Goal: Consume media (video, audio): Consume media (video, audio)

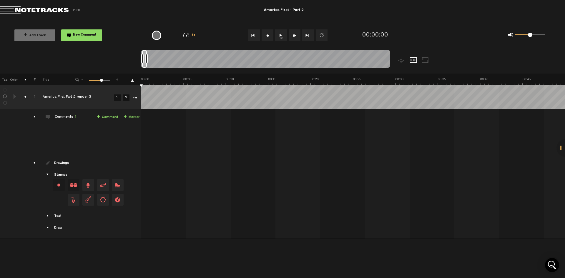
click at [280, 38] on button "1x" at bounding box center [281, 35] width 12 height 12
drag, startPoint x: 481, startPoint y: 140, endPoint x: 493, endPoint y: 134, distance: 13.4
click at [493, 140] on td "1 America First Part 2 render 3 S M America First Part 2 render 3 by The United…" at bounding box center [353, 132] width 424 height 46
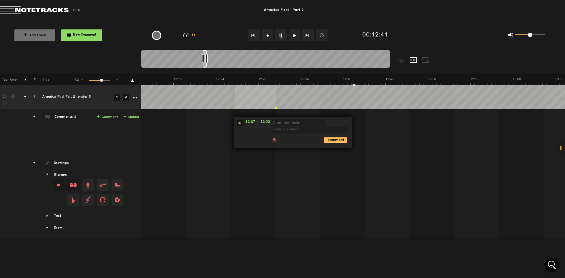
scroll to position [0, 6204]
click at [228, 28] on div "1x" at bounding box center [285, 35] width 150 height 21
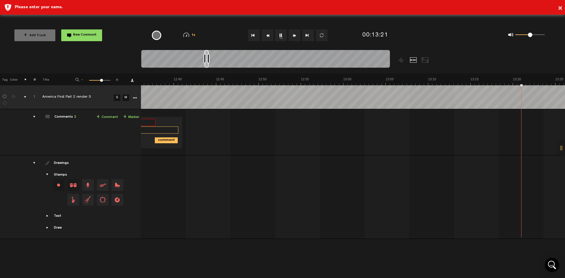
scroll to position [0, 6544]
click at [293, 36] on button "Fast Forward" at bounding box center [295, 35] width 12 height 12
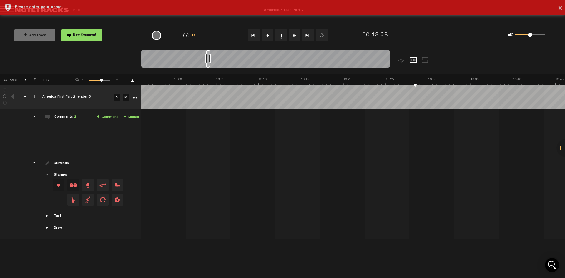
scroll to position [0, 0]
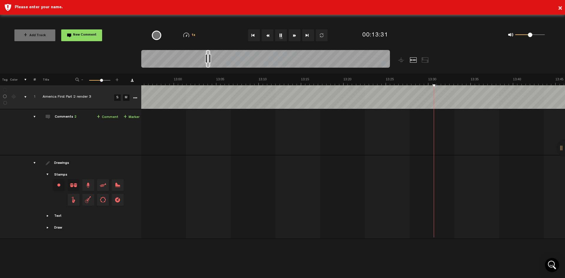
click at [294, 36] on button "Fast Forward" at bounding box center [295, 35] width 12 height 12
click at [296, 36] on button "Fast Forward" at bounding box center [295, 35] width 12 height 12
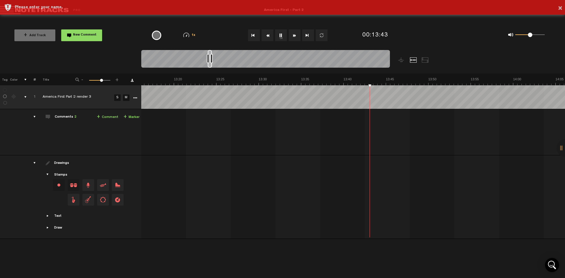
click at [296, 36] on button "Fast Forward" at bounding box center [295, 35] width 12 height 12
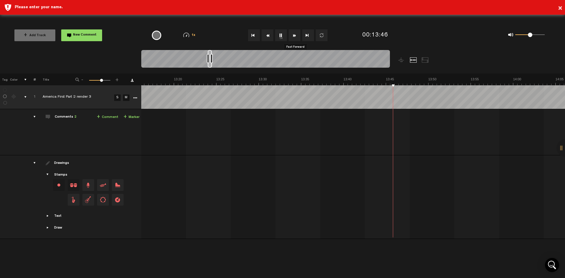
click at [296, 36] on button "Fast Forward" at bounding box center [295, 35] width 12 height 12
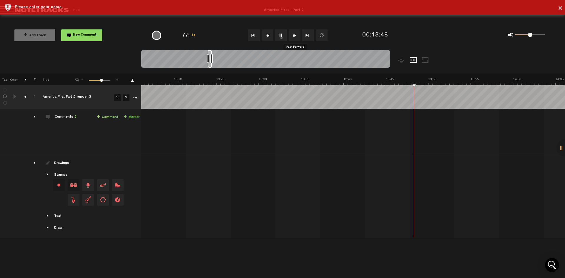
click at [296, 36] on button "Fast Forward" at bounding box center [295, 35] width 12 height 12
click at [296, 36] on div "Please enter your name." at bounding box center [288, 37] width 546 height 6
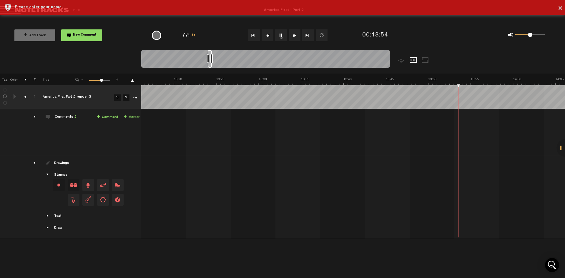
click at [296, 36] on div "Please enter your name." at bounding box center [288, 37] width 546 height 6
click at [296, 25] on div "Please enter your name." at bounding box center [288, 22] width 546 height 6
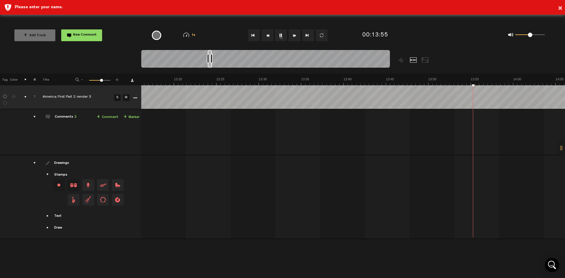
click at [294, 36] on button "Fast Forward" at bounding box center [295, 35] width 12 height 12
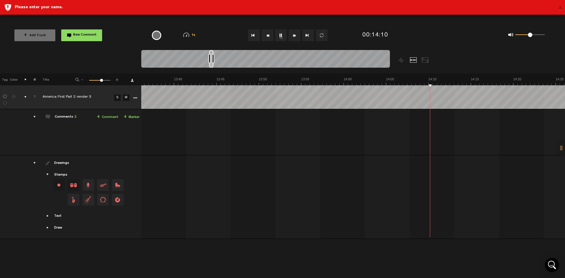
click at [562, 10] on button "×" at bounding box center [560, 9] width 4 height 12
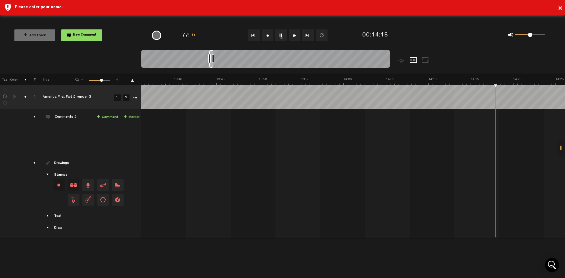
click at [295, 35] on button "Fast Forward" at bounding box center [295, 35] width 12 height 12
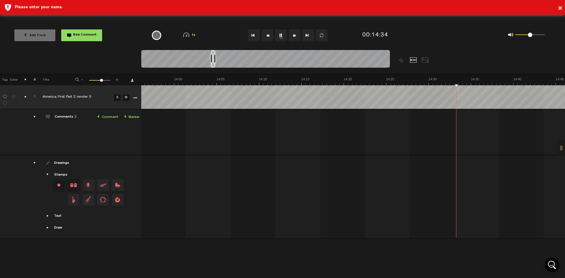
click at [295, 35] on button "Fast Forward" at bounding box center [295, 35] width 12 height 12
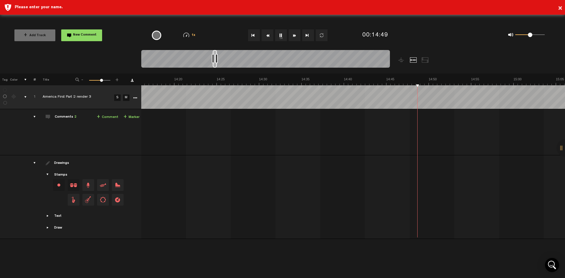
click at [295, 35] on button "Fast Forward" at bounding box center [295, 35] width 12 height 12
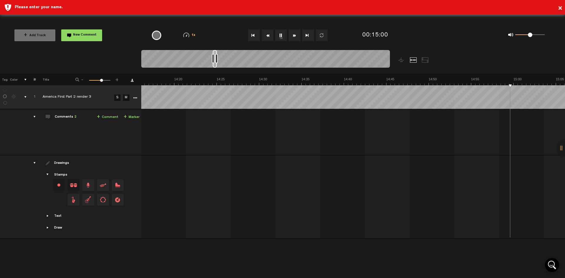
scroll to position [0, 7392]
click at [295, 35] on button "Fast Forward" at bounding box center [295, 35] width 12 height 12
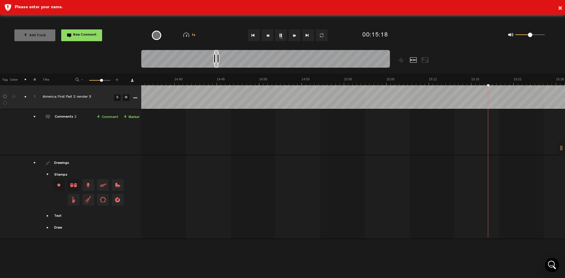
click at [295, 35] on button "Fast Forward" at bounding box center [295, 35] width 12 height 12
click at [292, 36] on button "Fast Forward" at bounding box center [295, 35] width 12 height 12
click at [293, 36] on button "Fast Forward" at bounding box center [295, 35] width 12 height 12
click at [294, 35] on button "Fast Forward" at bounding box center [295, 35] width 12 height 12
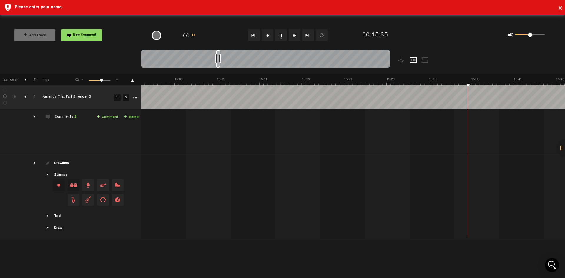
click at [294, 35] on button "Fast Forward" at bounding box center [295, 35] width 12 height 12
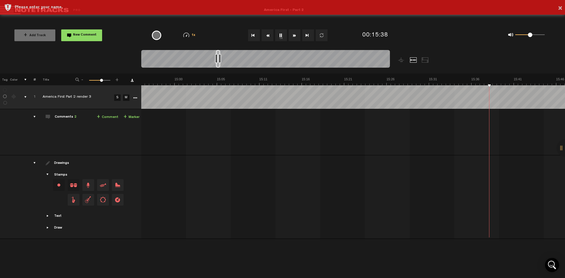
click at [294, 35] on button "Fast Forward" at bounding box center [295, 35] width 12 height 12
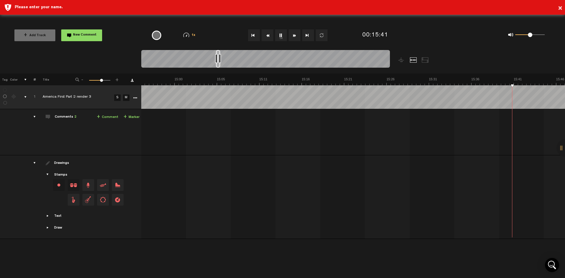
click at [294, 35] on button "Fast Forward" at bounding box center [295, 35] width 12 height 12
click at [295, 35] on button "Fast Forward" at bounding box center [295, 35] width 12 height 12
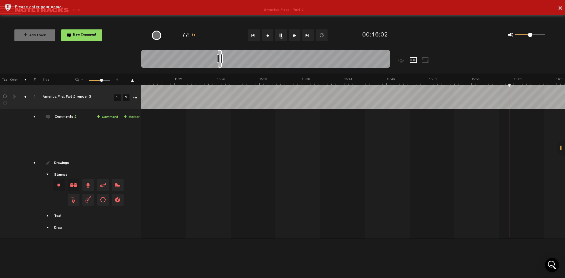
scroll to position [0, 7900]
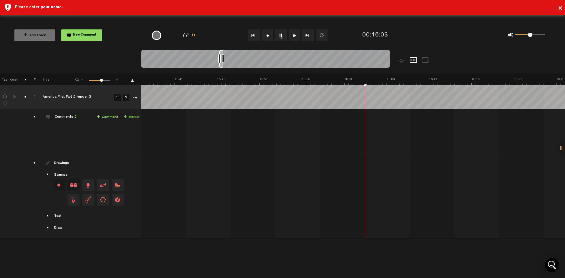
click at [295, 35] on button "Fast Forward" at bounding box center [295, 35] width 12 height 12
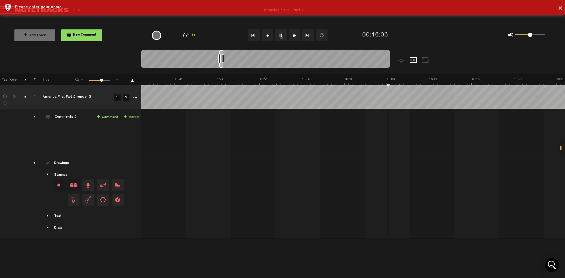
click at [295, 35] on button "Fast Forward" at bounding box center [295, 35] width 12 height 12
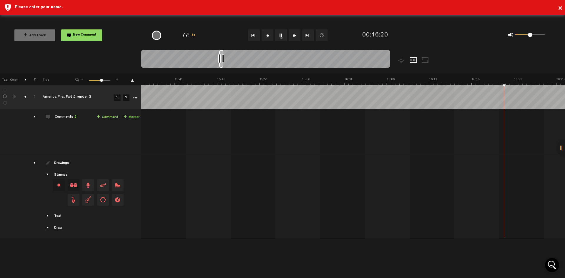
click at [295, 35] on button "Fast Forward" at bounding box center [295, 35] width 12 height 12
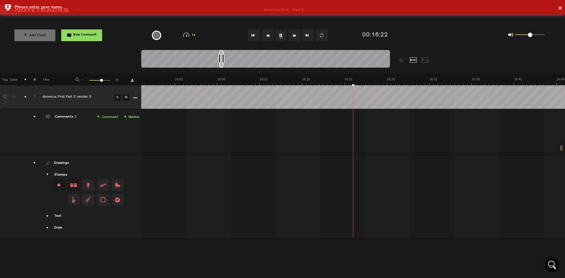
scroll to position [0, 8070]
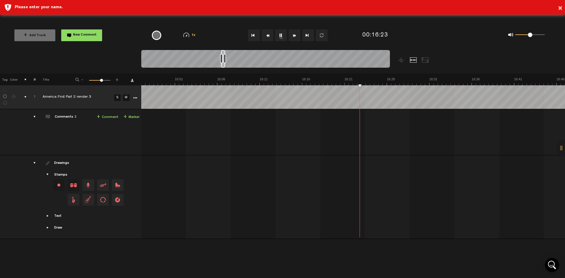
click at [295, 35] on button "Fast Forward" at bounding box center [295, 35] width 12 height 12
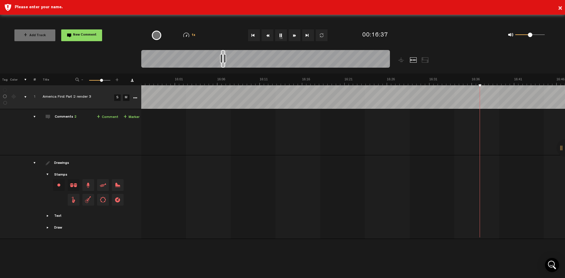
click at [295, 35] on button "Fast Forward" at bounding box center [295, 35] width 12 height 12
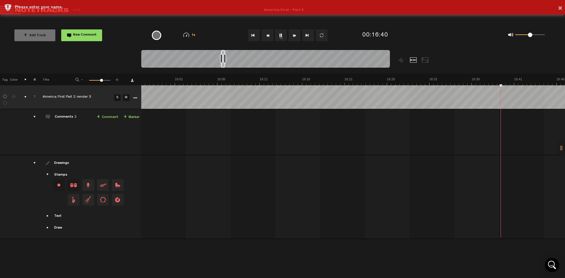
click at [295, 35] on button "Fast Forward" at bounding box center [295, 35] width 12 height 12
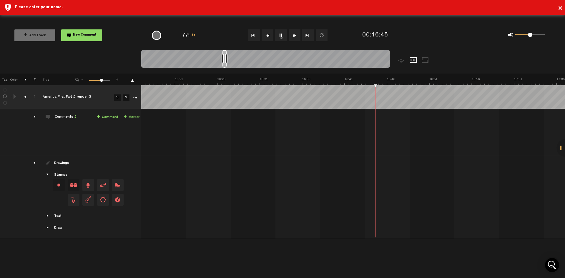
click at [295, 35] on button "Fast Forward" at bounding box center [295, 35] width 12 height 12
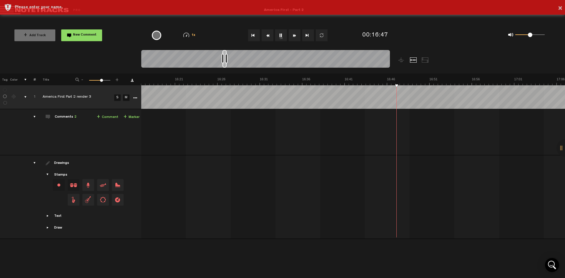
click at [295, 35] on button "Fast Forward" at bounding box center [295, 35] width 12 height 12
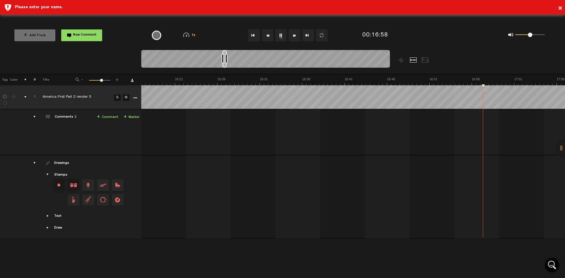
click at [295, 35] on button "Fast Forward" at bounding box center [295, 35] width 12 height 12
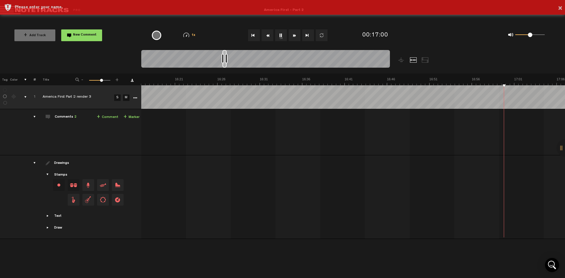
click at [295, 35] on button "Fast Forward" at bounding box center [295, 35] width 12 height 12
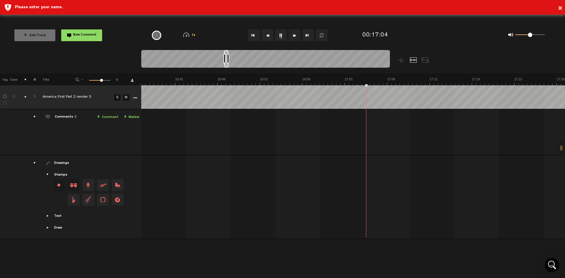
click at [295, 35] on button "Fast Forward" at bounding box center [295, 35] width 12 height 12
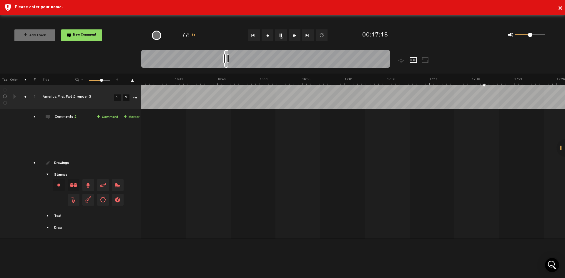
click at [295, 35] on button "Fast Forward" at bounding box center [295, 35] width 12 height 12
click at [294, 35] on button "Fast Forward" at bounding box center [295, 35] width 12 height 12
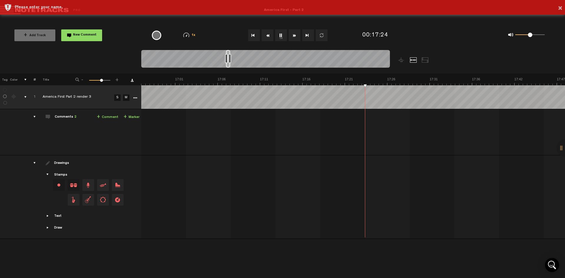
scroll to position [0, 8579]
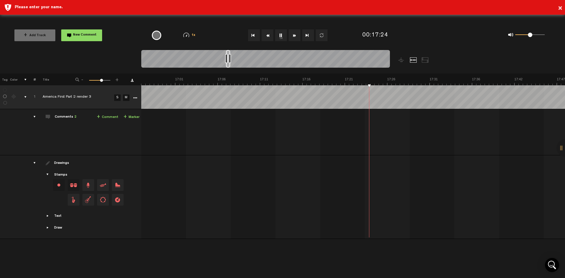
click at [294, 35] on button "Fast Forward" at bounding box center [295, 35] width 12 height 12
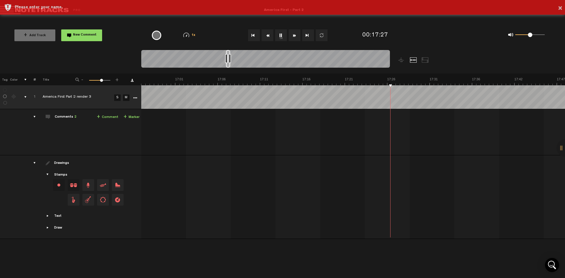
click at [294, 35] on button "Fast Forward" at bounding box center [295, 35] width 12 height 12
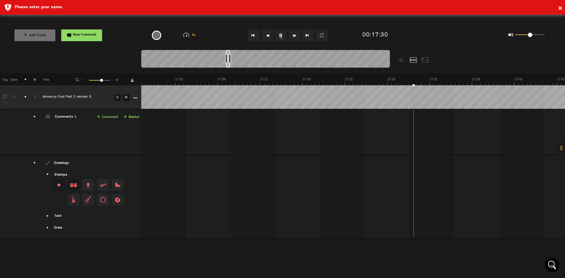
click at [294, 35] on button "Fast Forward" at bounding box center [295, 35] width 12 height 12
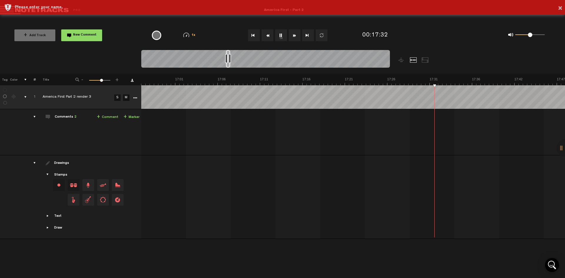
click at [294, 35] on button "Fast Forward" at bounding box center [295, 35] width 12 height 12
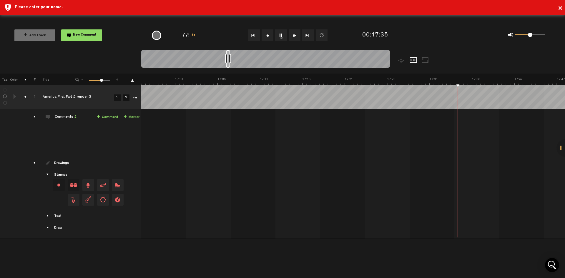
click at [294, 35] on button "Fast Forward" at bounding box center [295, 35] width 12 height 12
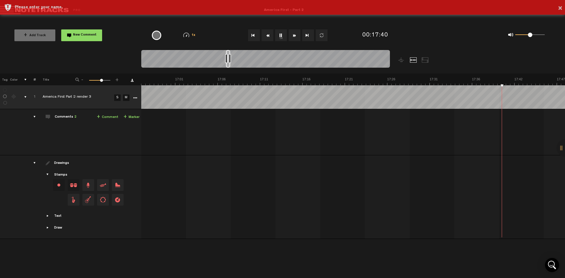
click at [294, 35] on button "Fast Forward" at bounding box center [295, 35] width 12 height 12
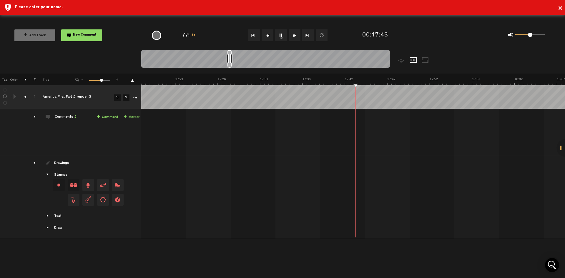
click at [294, 35] on button "Fast Forward" at bounding box center [295, 35] width 12 height 12
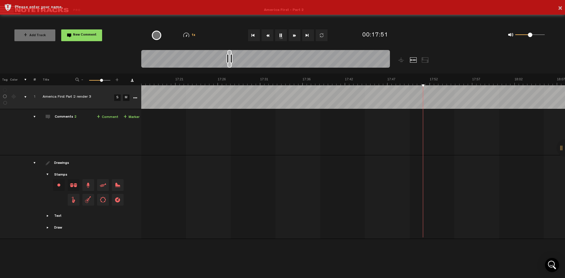
click at [294, 35] on button "Fast Forward" at bounding box center [295, 35] width 12 height 12
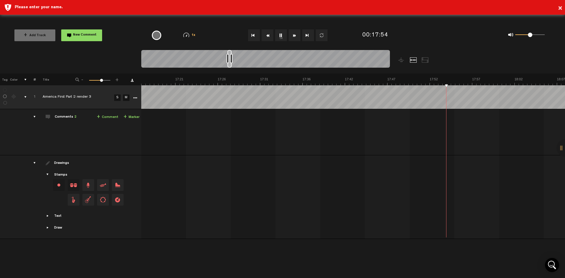
click at [294, 35] on button "Fast Forward" at bounding box center [295, 35] width 12 height 12
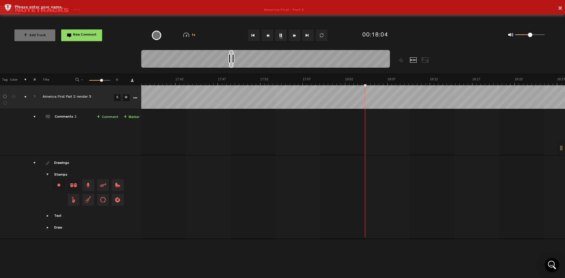
scroll to position [0, 8918]
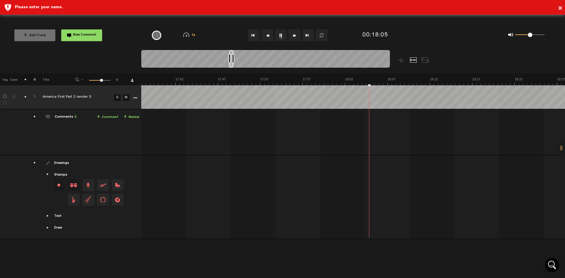
click at [294, 35] on button "Fast Forward" at bounding box center [295, 35] width 12 height 12
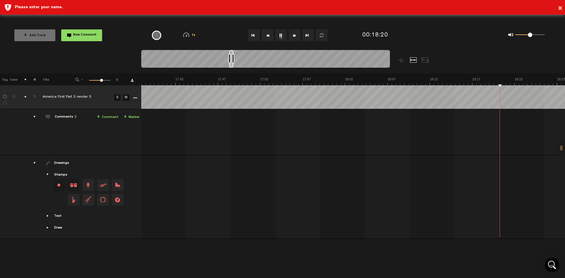
click at [294, 35] on button "Fast Forward" at bounding box center [295, 35] width 12 height 12
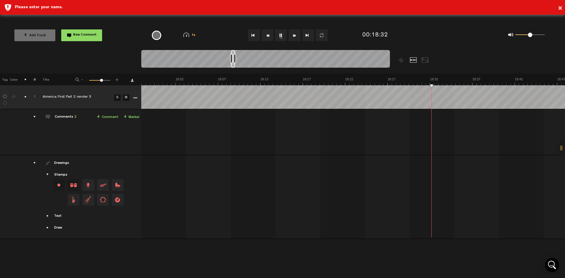
click at [294, 35] on button "Fast Forward" at bounding box center [295, 35] width 12 height 12
drag, startPoint x: 235, startPoint y: 59, endPoint x: 240, endPoint y: 61, distance: 4.9
click at [240, 61] on div at bounding box center [241, 58] width 2 height 9
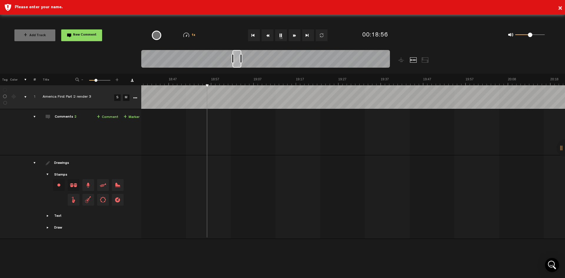
click at [294, 37] on button "Fast Forward" at bounding box center [295, 35] width 12 height 12
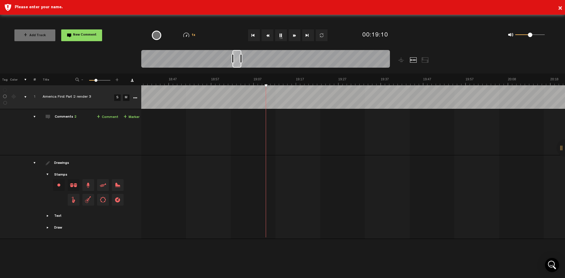
click at [294, 37] on button "Fast Forward" at bounding box center [295, 35] width 12 height 12
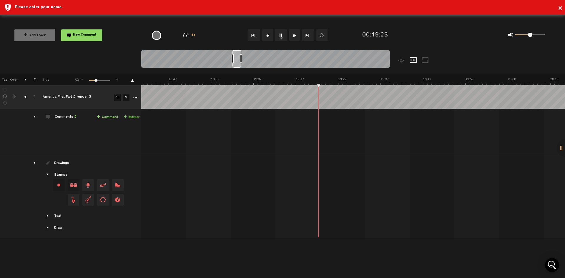
click at [294, 37] on button "Fast Forward" at bounding box center [295, 35] width 12 height 12
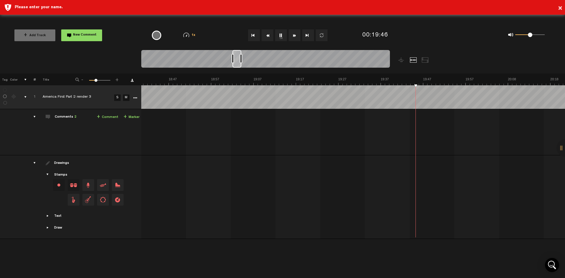
click at [294, 37] on button "Fast Forward" at bounding box center [295, 35] width 12 height 12
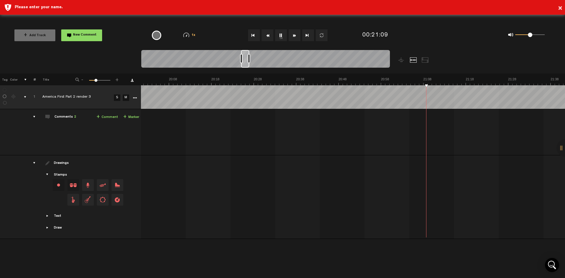
click at [294, 37] on button "Fast Forward" at bounding box center [295, 35] width 12 height 12
click at [293, 39] on button "Fast Forward" at bounding box center [295, 35] width 12 height 12
click at [294, 38] on button "Fast Forward" at bounding box center [295, 35] width 12 height 12
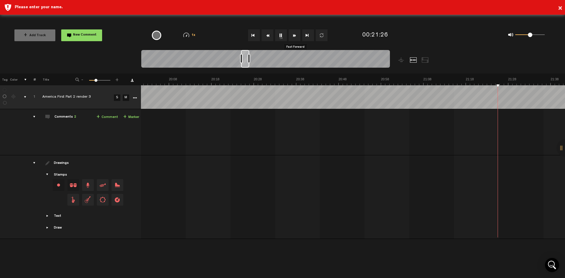
click at [294, 38] on button "Fast Forward" at bounding box center [295, 35] width 12 height 12
click at [294, 37] on button "Fast Forward" at bounding box center [295, 35] width 12 height 12
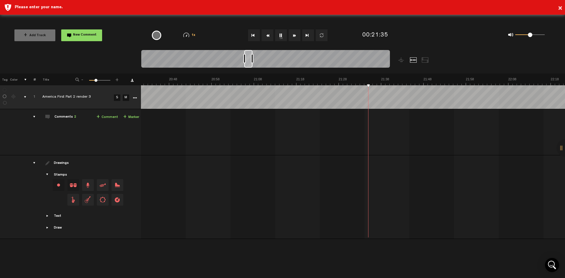
click at [294, 37] on button "Fast Forward" at bounding box center [295, 35] width 12 height 12
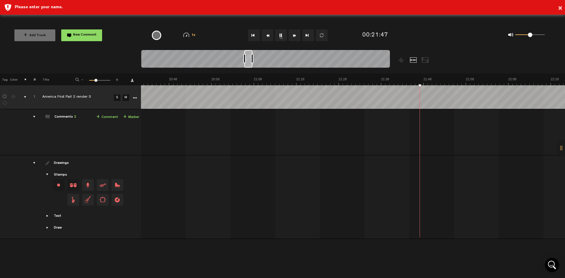
click at [294, 37] on button "Fast Forward" at bounding box center [295, 35] width 12 height 12
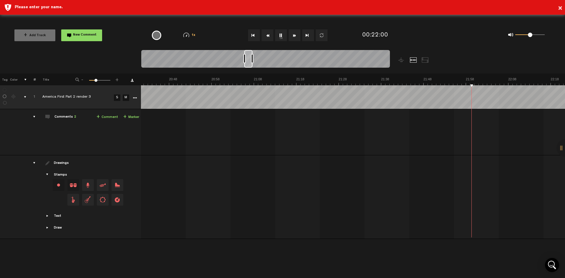
click at [294, 37] on button "Fast Forward" at bounding box center [295, 35] width 12 height 12
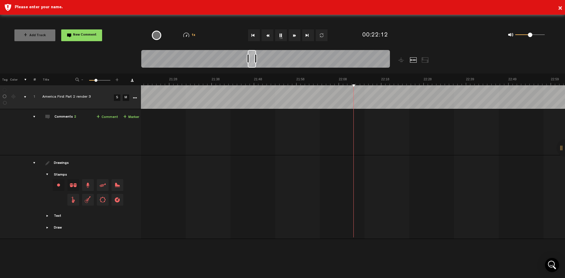
scroll to position [0, 5403]
click at [294, 37] on button "Fast Forward" at bounding box center [295, 35] width 12 height 12
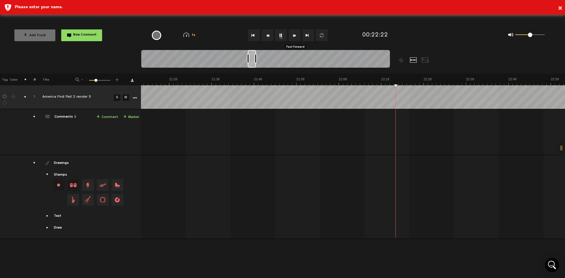
click at [294, 37] on button "Fast Forward" at bounding box center [295, 35] width 12 height 12
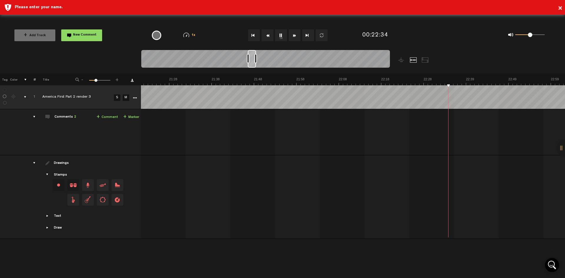
click at [294, 37] on button "Fast Forward" at bounding box center [295, 35] width 12 height 12
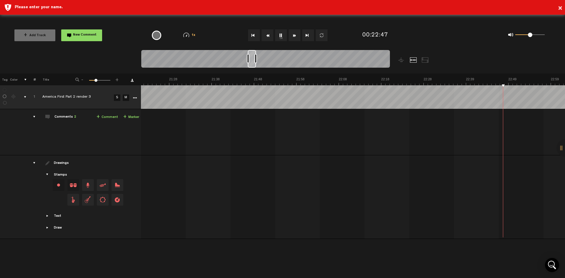
click at [294, 37] on button "Fast Forward" at bounding box center [295, 35] width 12 height 12
click at [293, 36] on button "Fast Forward" at bounding box center [295, 35] width 12 height 12
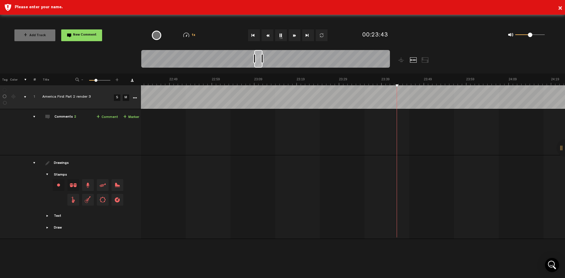
click at [293, 37] on button "Fast Forward" at bounding box center [295, 35] width 12 height 12
click at [293, 38] on button "Fast Forward" at bounding box center [295, 35] width 12 height 12
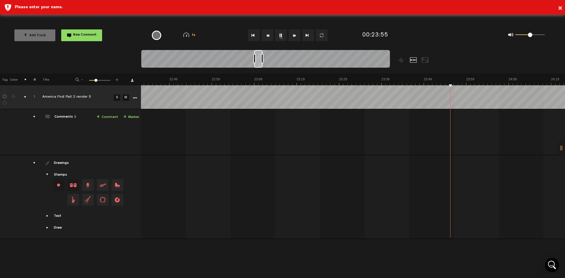
click at [293, 38] on button "Fast Forward" at bounding box center [295, 35] width 12 height 12
click at [293, 37] on button "Fast Forward" at bounding box center [295, 35] width 12 height 12
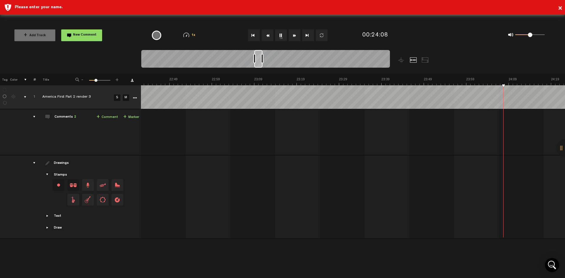
click at [293, 37] on button "Fast Forward" at bounding box center [295, 35] width 12 height 12
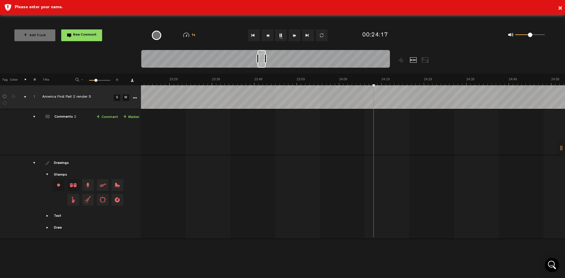
click at [293, 37] on button "Fast Forward" at bounding box center [295, 35] width 12 height 12
click at [293, 38] on button "Fast Forward" at bounding box center [295, 35] width 12 height 12
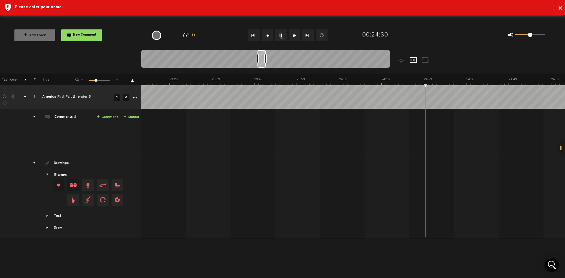
click at [293, 38] on button "Fast Forward" at bounding box center [295, 35] width 12 height 12
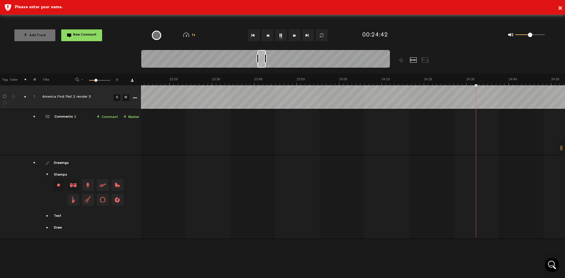
click at [293, 38] on button "Fast Forward" at bounding box center [295, 35] width 12 height 12
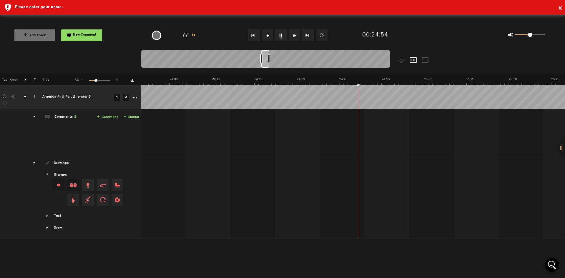
scroll to position [0, 6081]
click at [293, 38] on button "Fast Forward" at bounding box center [295, 35] width 12 height 12
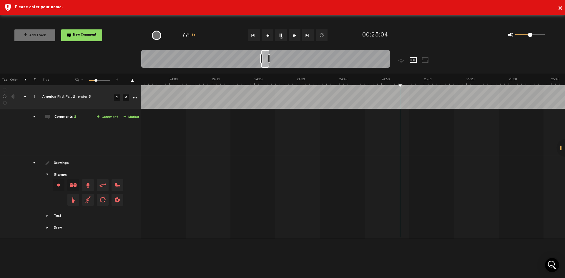
click at [293, 38] on button "Fast Forward" at bounding box center [295, 35] width 12 height 12
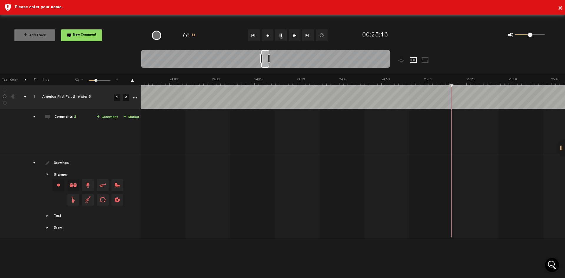
click at [293, 38] on button "Fast Forward" at bounding box center [295, 35] width 12 height 12
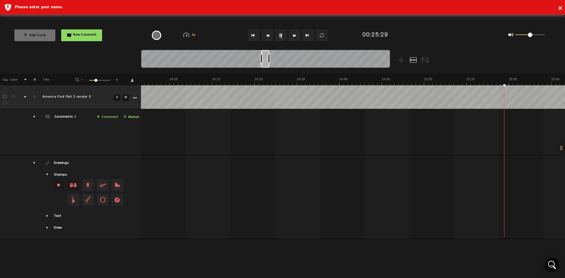
click at [293, 38] on button "Fast Forward" at bounding box center [295, 35] width 12 height 12
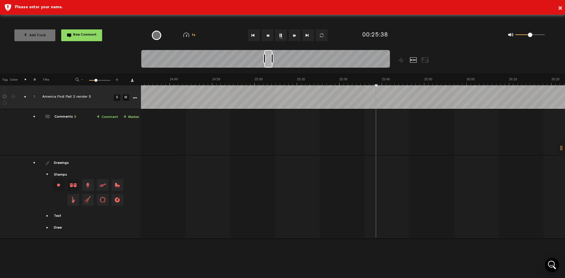
click at [293, 38] on button "Fast Forward" at bounding box center [295, 35] width 12 height 12
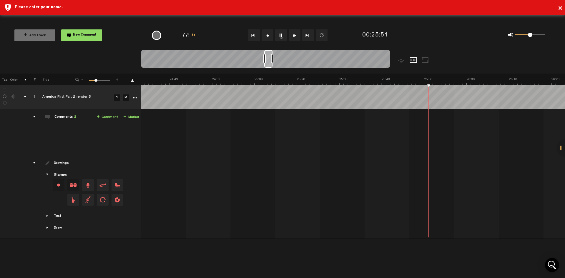
click at [293, 38] on button "Fast Forward" at bounding box center [295, 35] width 12 height 12
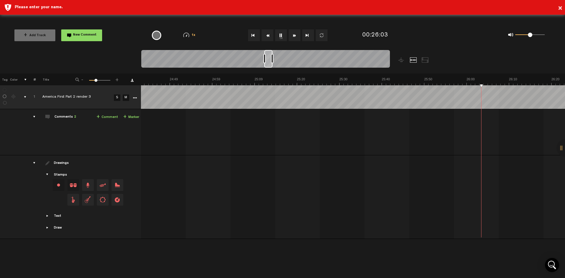
click at [293, 38] on button "Fast Forward" at bounding box center [295, 35] width 12 height 12
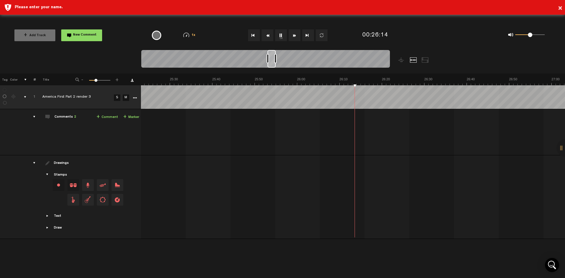
click at [293, 38] on button "Fast Forward" at bounding box center [295, 35] width 12 height 12
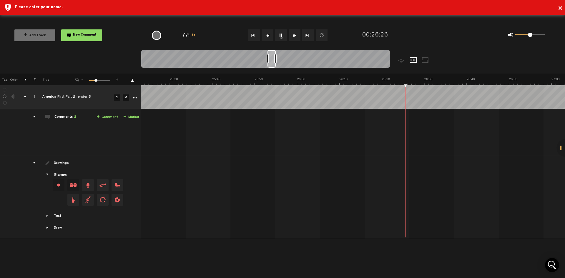
click at [293, 38] on button "Fast Forward" at bounding box center [295, 35] width 12 height 12
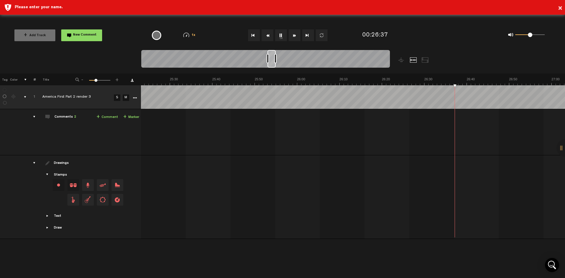
click at [293, 38] on button "Fast Forward" at bounding box center [295, 35] width 12 height 12
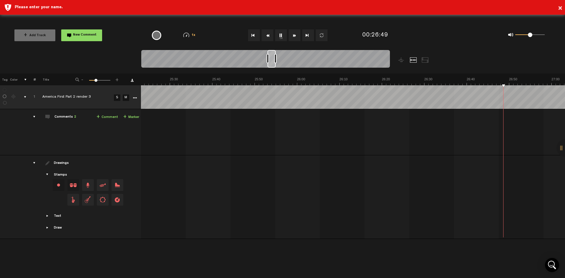
click at [293, 38] on button "Fast Forward" at bounding box center [295, 35] width 12 height 12
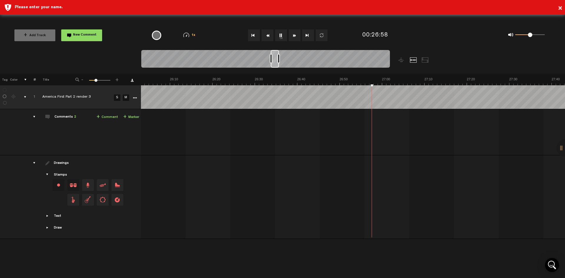
click at [293, 38] on button "Fast Forward" at bounding box center [295, 35] width 12 height 12
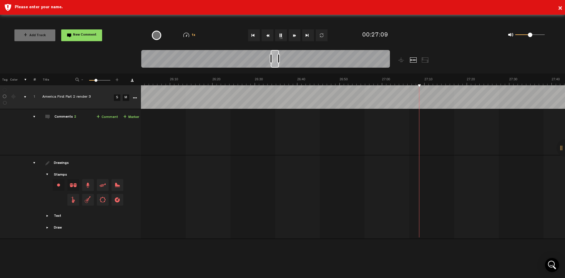
click at [293, 38] on button "Fast Forward" at bounding box center [295, 35] width 12 height 12
click at [293, 39] on button "Fast Forward" at bounding box center [295, 35] width 12 height 12
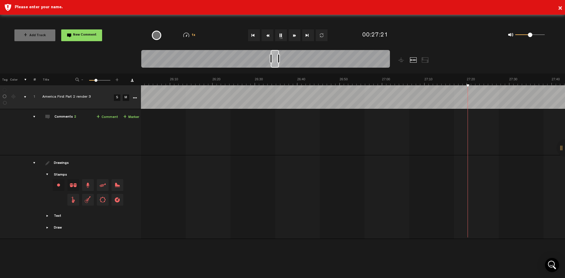
click at [293, 39] on button "Fast Forward" at bounding box center [295, 35] width 12 height 12
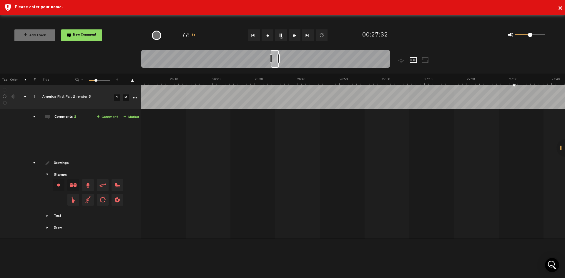
click at [292, 40] on button "Fast Forward" at bounding box center [295, 35] width 12 height 12
click at [292, 41] on button "Fast Forward" at bounding box center [295, 35] width 12 height 12
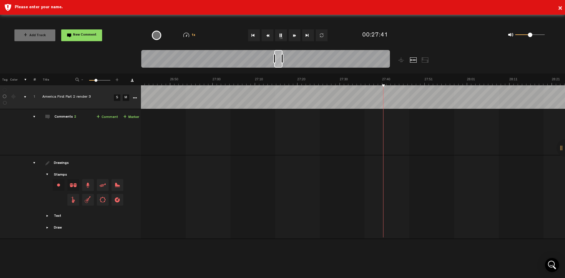
click at [291, 42] on div "1x" at bounding box center [285, 35] width 150 height 21
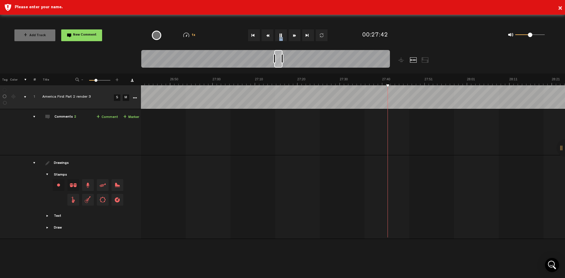
click at [291, 42] on div "1x" at bounding box center [285, 35] width 150 height 21
click at [293, 35] on button "Fast Forward" at bounding box center [295, 35] width 12 height 12
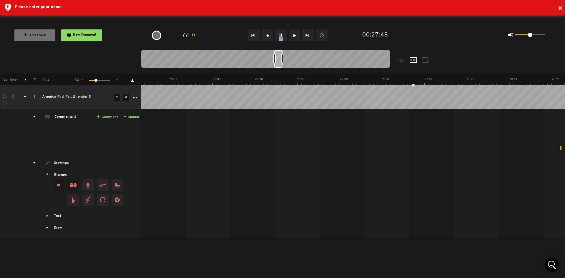
click at [293, 35] on button "Fast Forward" at bounding box center [295, 35] width 12 height 12
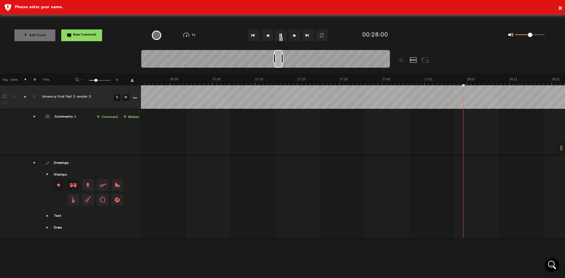
click at [293, 35] on button "Fast Forward" at bounding box center [295, 35] width 12 height 12
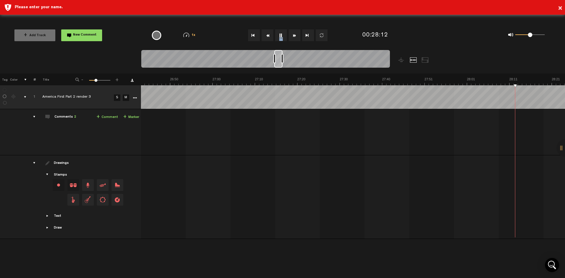
click at [293, 35] on button "Fast Forward" at bounding box center [295, 35] width 12 height 12
click at [293, 36] on button "Fast Forward" at bounding box center [295, 35] width 12 height 12
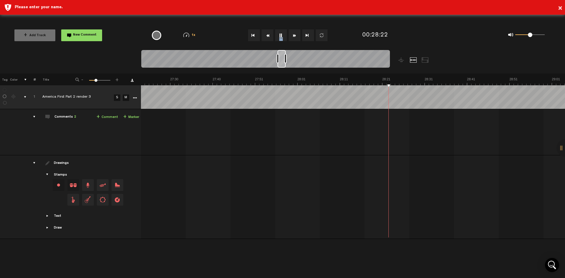
click at [293, 36] on button "Fast Forward" at bounding box center [295, 35] width 12 height 12
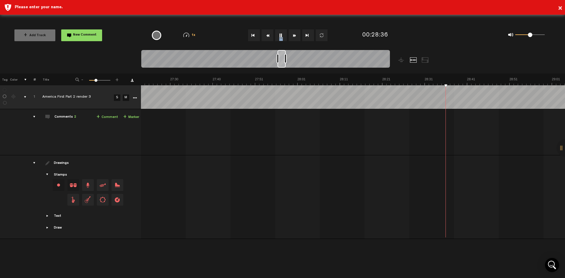
click at [293, 36] on button "Fast Forward" at bounding box center [295, 35] width 12 height 12
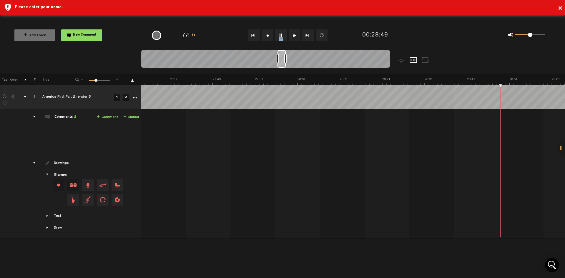
click at [293, 36] on button "Fast Forward" at bounding box center [295, 35] width 12 height 12
click at [294, 36] on button "Fast Forward" at bounding box center [295, 35] width 12 height 12
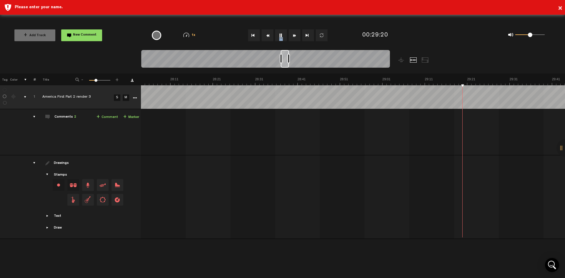
click at [294, 36] on button "Fast Forward" at bounding box center [295, 35] width 12 height 12
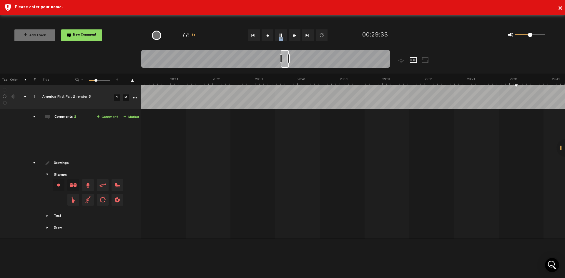
click at [294, 36] on button "Fast Forward" at bounding box center [295, 35] width 12 height 12
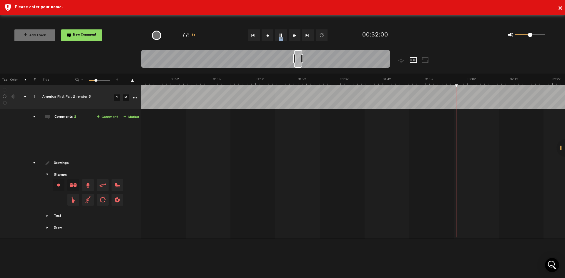
click at [294, 37] on button "Fast Forward" at bounding box center [295, 35] width 12 height 12
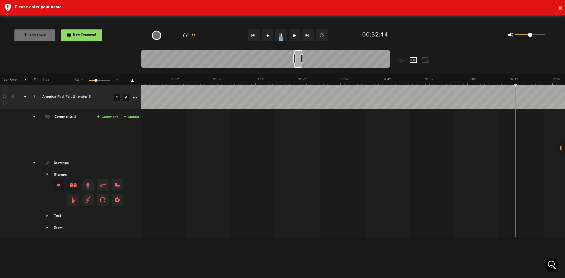
scroll to position [0, 7947]
click at [294, 37] on button "Fast Forward" at bounding box center [295, 35] width 12 height 12
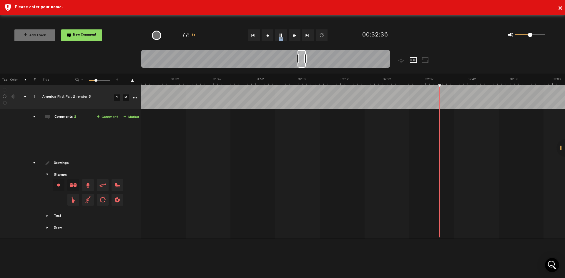
click at [294, 37] on button "Fast Forward" at bounding box center [295, 35] width 12 height 12
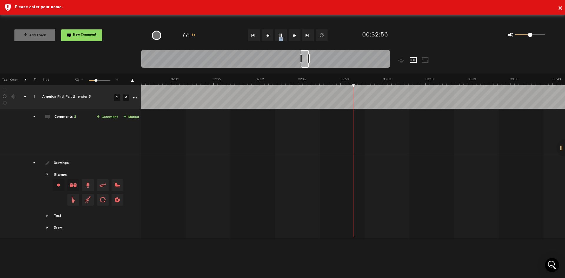
scroll to position [0, 8116]
click at [294, 37] on button "Fast Forward" at bounding box center [295, 35] width 12 height 12
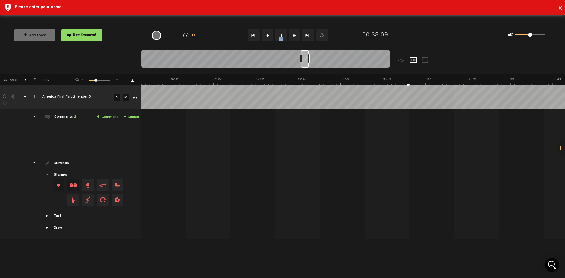
click at [294, 37] on button "Fast Forward" at bounding box center [295, 35] width 12 height 12
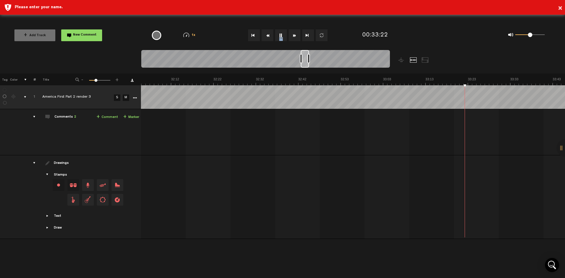
click at [294, 37] on button "Fast Forward" at bounding box center [295, 35] width 12 height 12
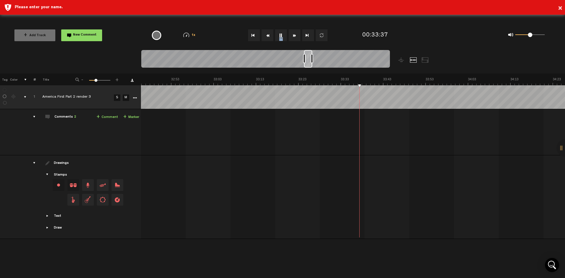
scroll to position [0, 8286]
click at [294, 37] on button "Fast Forward" at bounding box center [295, 35] width 12 height 12
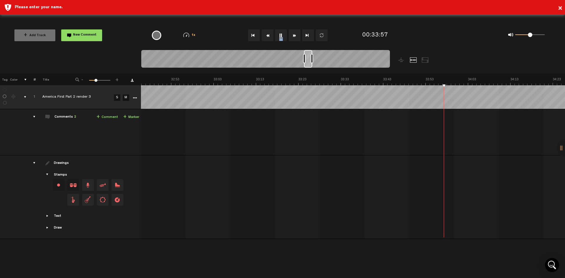
click at [294, 37] on button "Fast Forward" at bounding box center [295, 35] width 12 height 12
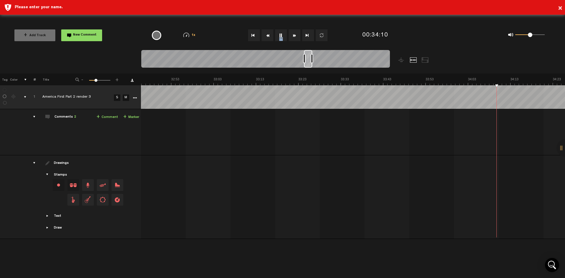
click at [294, 37] on button "Fast Forward" at bounding box center [295, 35] width 12 height 12
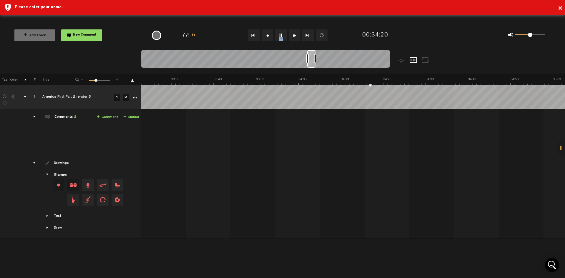
click at [294, 37] on button "Fast Forward" at bounding box center [295, 35] width 12 height 12
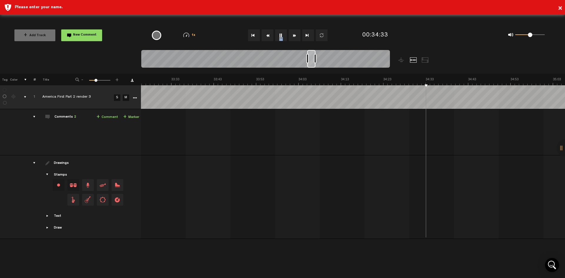
click at [294, 37] on button "Fast Forward" at bounding box center [295, 35] width 12 height 12
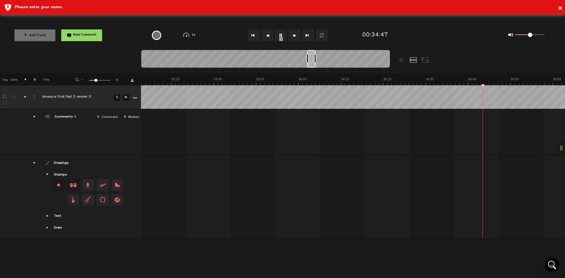
click at [294, 37] on button "Fast Forward" at bounding box center [295, 35] width 12 height 12
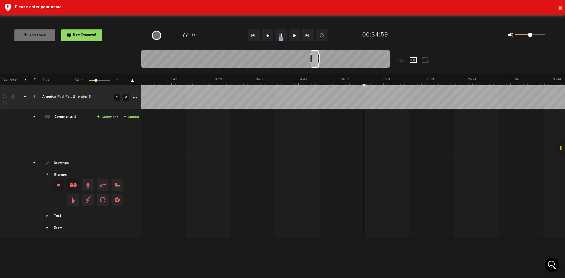
click at [294, 37] on button "Fast Forward" at bounding box center [295, 35] width 12 height 12
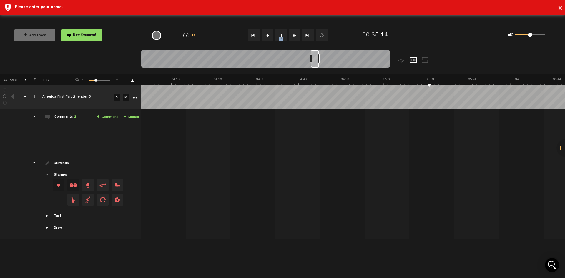
click at [294, 37] on button "Fast Forward" at bounding box center [295, 35] width 12 height 12
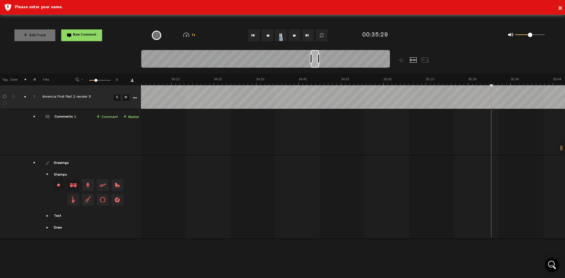
click at [294, 37] on button "Fast Forward" at bounding box center [295, 35] width 12 height 12
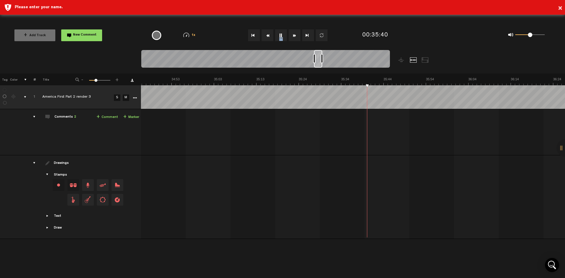
click at [294, 37] on button "Fast Forward" at bounding box center [295, 35] width 12 height 12
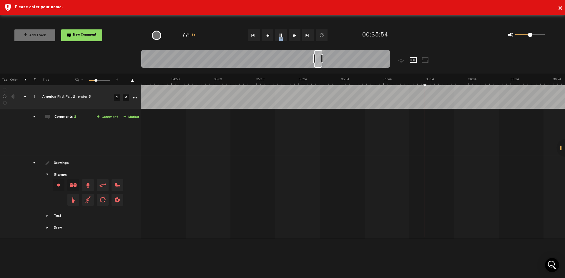
click at [294, 37] on button "Fast Forward" at bounding box center [295, 35] width 12 height 12
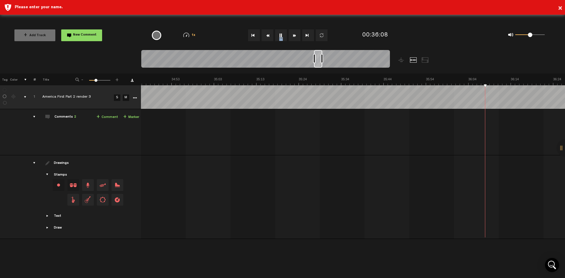
click at [294, 37] on button "Fast Forward" at bounding box center [295, 35] width 12 height 12
click at [269, 37] on button "Rewind" at bounding box center [268, 35] width 12 height 12
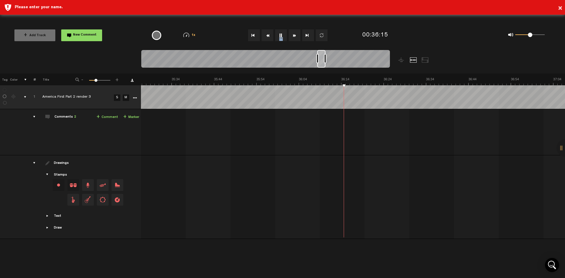
click at [269, 37] on button "Rewind" at bounding box center [268, 35] width 12 height 12
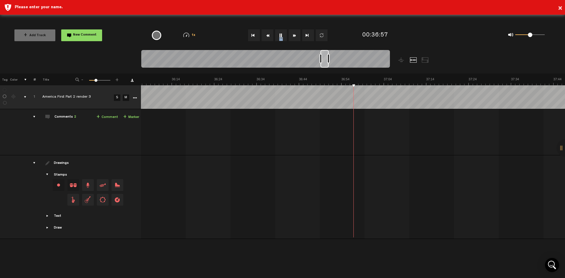
scroll to position [0, 9134]
click at [294, 38] on button "Fast Forward" at bounding box center [295, 35] width 12 height 12
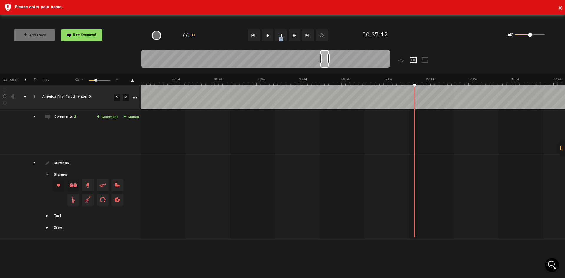
click at [294, 38] on button "Fast Forward" at bounding box center [295, 35] width 12 height 12
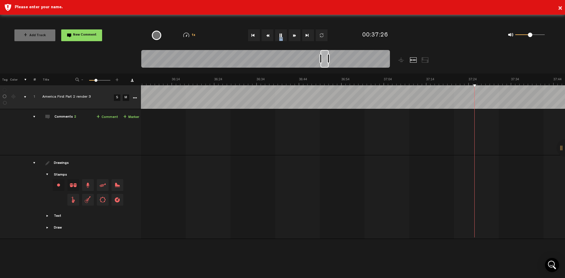
click at [294, 38] on button "Fast Forward" at bounding box center [295, 35] width 12 height 12
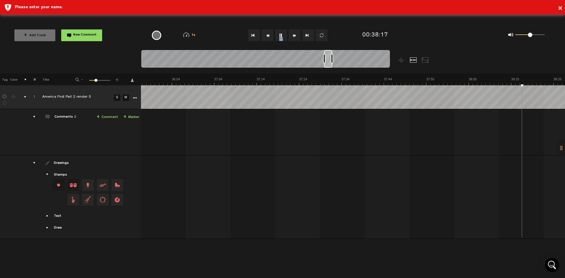
click at [294, 38] on button "Fast Forward" at bounding box center [295, 35] width 12 height 12
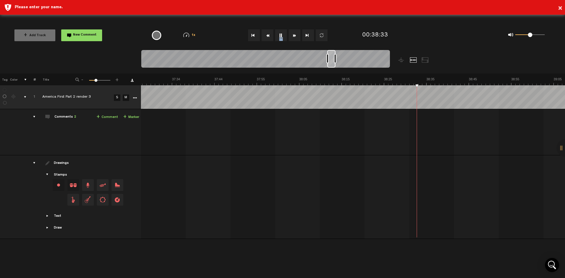
click at [294, 38] on button "Fast Forward" at bounding box center [295, 35] width 12 height 12
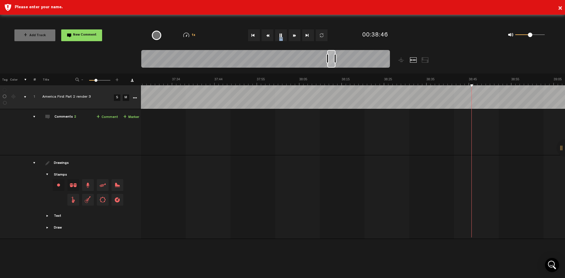
click at [294, 38] on button "Fast Forward" at bounding box center [295, 35] width 12 height 12
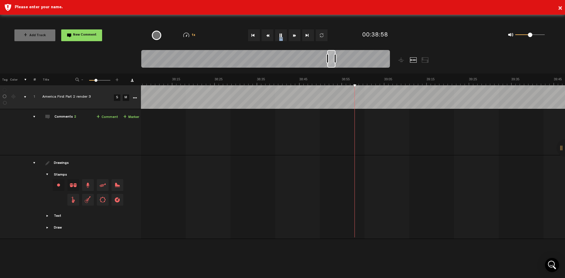
scroll to position [0, 9643]
click at [294, 38] on button "Fast Forward" at bounding box center [295, 35] width 12 height 12
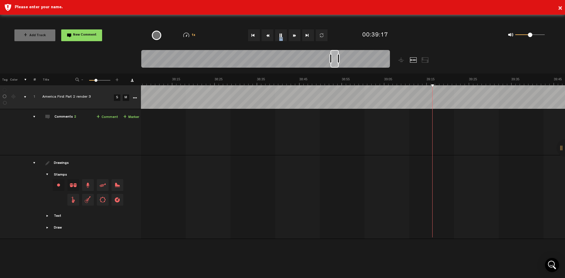
click at [294, 38] on button "Fast Forward" at bounding box center [295, 35] width 12 height 12
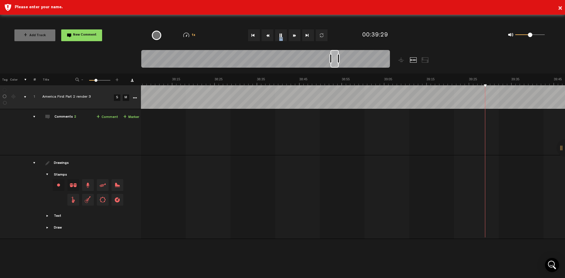
click at [294, 38] on button "Fast Forward" at bounding box center [295, 35] width 12 height 12
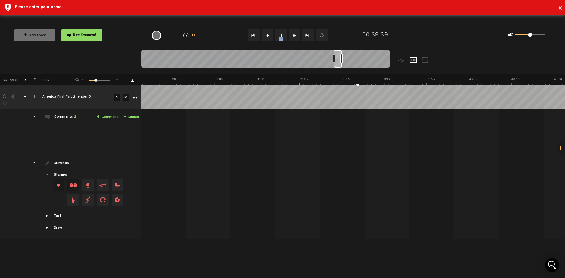
click at [294, 38] on button "Fast Forward" at bounding box center [295, 35] width 12 height 12
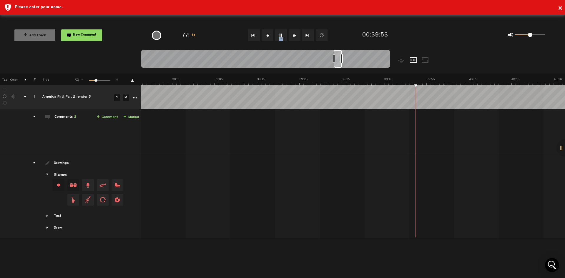
click at [294, 38] on button "Fast Forward" at bounding box center [295, 35] width 12 height 12
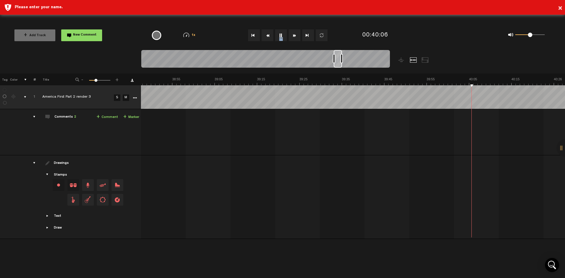
click at [294, 38] on button "Fast Forward" at bounding box center [295, 35] width 12 height 12
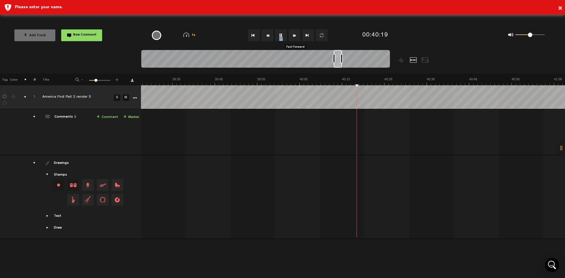
scroll to position [0, 9982]
click at [294, 38] on button "Fast Forward" at bounding box center [295, 35] width 12 height 12
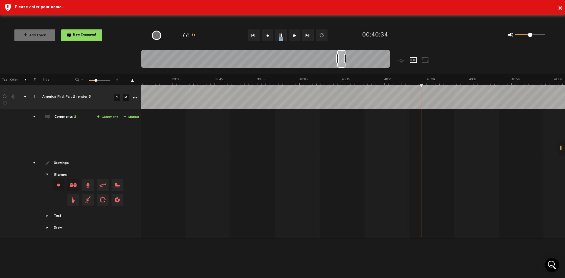
click at [294, 38] on button "Fast Forward" at bounding box center [295, 35] width 12 height 12
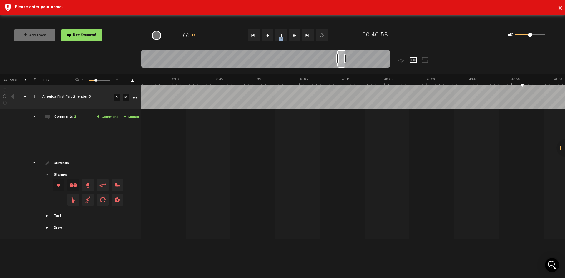
scroll to position [0, 10151]
click at [296, 37] on button "Fast Forward" at bounding box center [295, 35] width 12 height 12
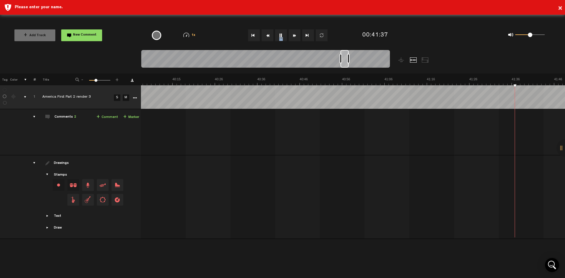
scroll to position [0, 10321]
click at [296, 37] on button "Fast Forward" at bounding box center [295, 35] width 12 height 12
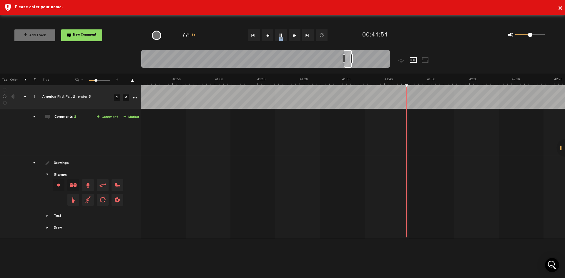
click at [296, 37] on button "Fast Forward" at bounding box center [295, 35] width 12 height 12
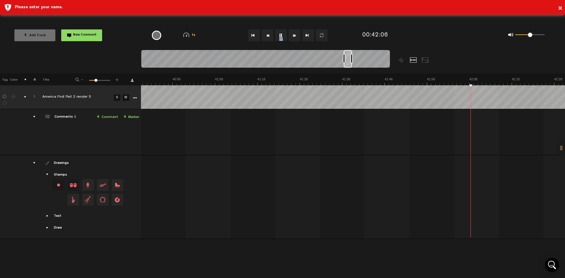
click at [296, 37] on button "Fast Forward" at bounding box center [295, 35] width 12 height 12
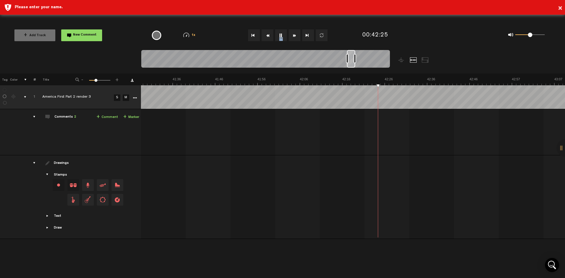
click at [296, 37] on button "Fast Forward" at bounding box center [295, 35] width 12 height 12
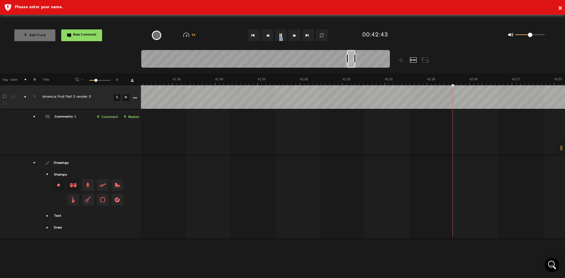
click at [296, 37] on button "Fast Forward" at bounding box center [295, 35] width 12 height 12
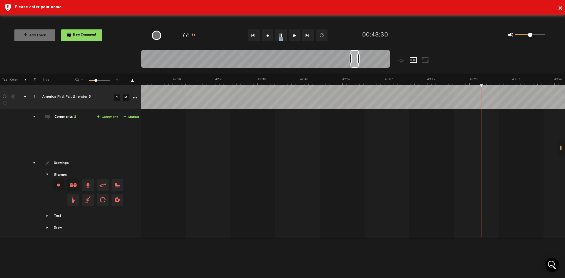
click at [296, 35] on button "Fast Forward" at bounding box center [295, 35] width 12 height 12
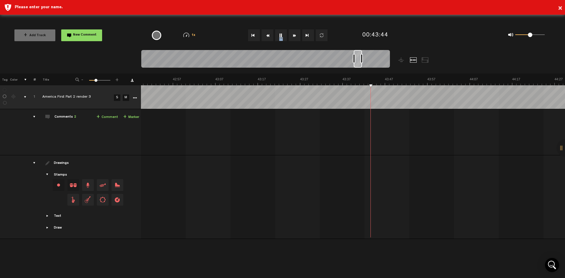
click at [296, 35] on button "Fast Forward" at bounding box center [295, 35] width 12 height 12
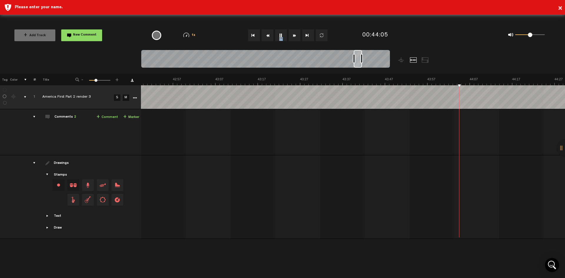
click at [296, 35] on button "Fast Forward" at bounding box center [295, 35] width 12 height 12
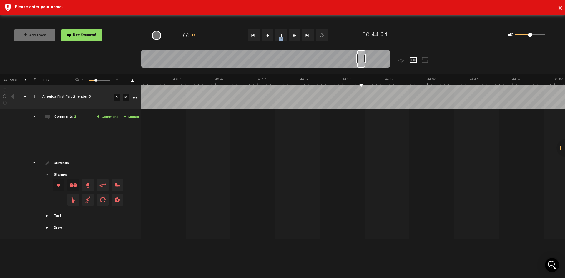
click at [296, 35] on button "Fast Forward" at bounding box center [295, 35] width 12 height 12
click at [269, 38] on button "Rewind" at bounding box center [268, 35] width 12 height 12
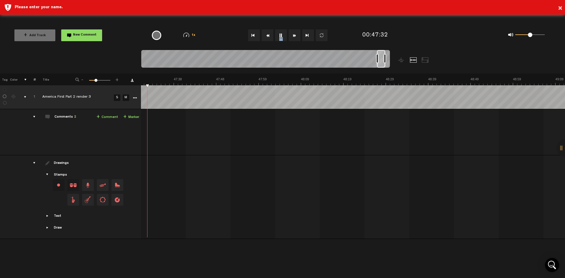
click at [269, 38] on button "Rewind" at bounding box center [268, 35] width 12 height 12
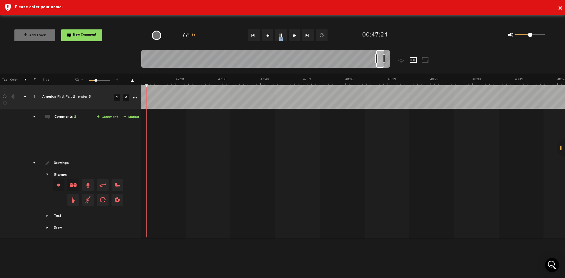
click at [269, 38] on button "Rewind" at bounding box center [268, 35] width 12 height 12
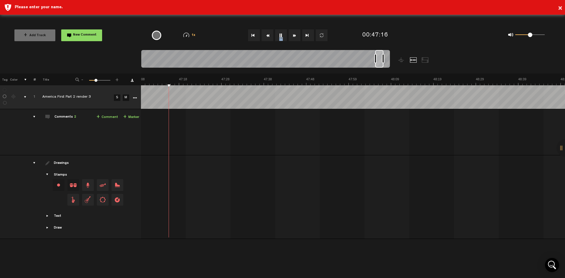
click at [269, 38] on button "Rewind" at bounding box center [268, 35] width 12 height 12
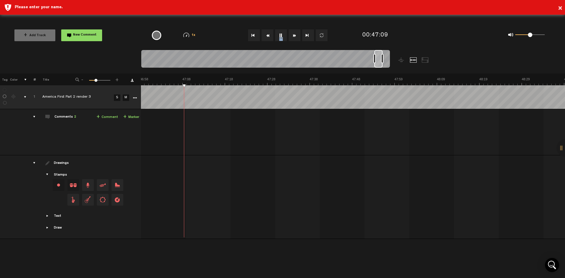
click at [269, 38] on button "Rewind" at bounding box center [268, 35] width 12 height 12
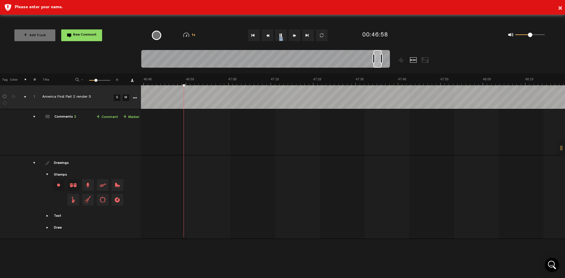
scroll to position [0, 11835]
click at [269, 38] on button "Rewind" at bounding box center [268, 35] width 12 height 12
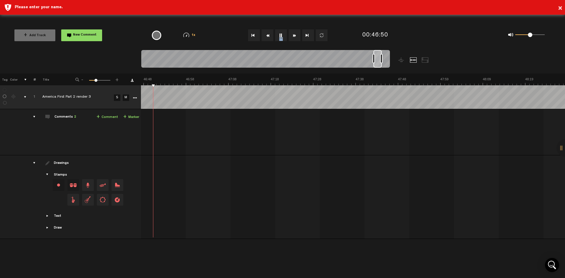
click at [269, 38] on button "Rewind" at bounding box center [268, 35] width 12 height 12
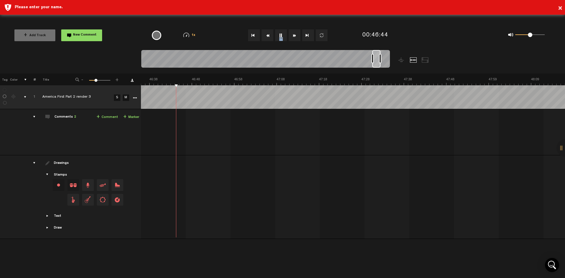
click at [269, 38] on button "Rewind" at bounding box center [268, 35] width 12 height 12
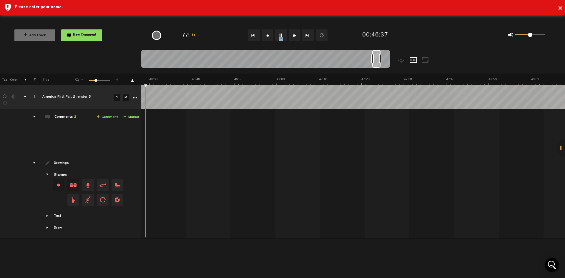
scroll to position [0, 11741]
click at [269, 38] on button "Rewind" at bounding box center [268, 35] width 12 height 12
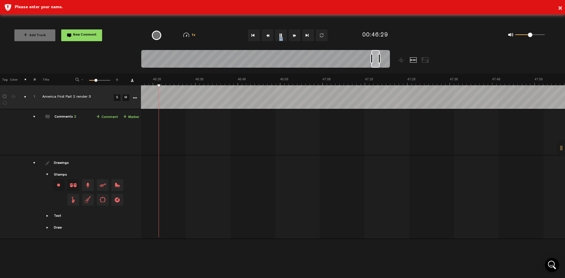
click at [269, 38] on button "Rewind" at bounding box center [268, 35] width 12 height 12
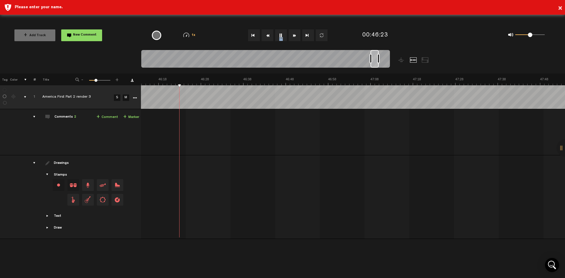
click at [269, 38] on button "Rewind" at bounding box center [268, 35] width 12 height 12
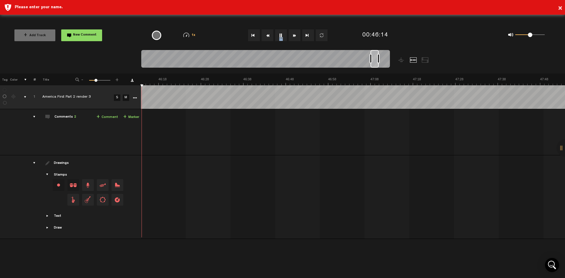
click at [269, 38] on button "Rewind" at bounding box center [268, 35] width 12 height 12
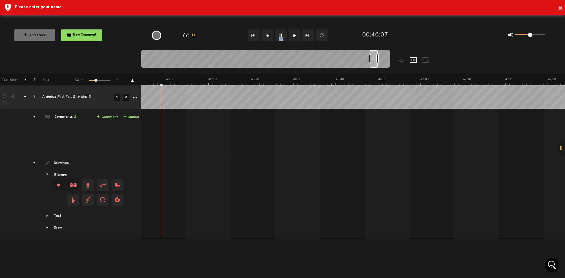
click at [269, 38] on button "Rewind" at bounding box center [268, 35] width 12 height 12
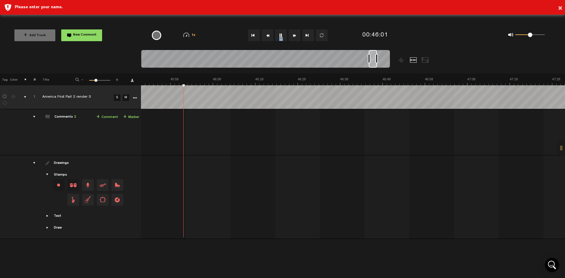
click at [269, 38] on button "Rewind" at bounding box center [268, 35] width 12 height 12
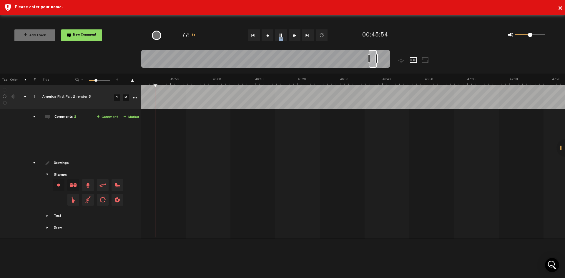
click at [269, 38] on button "Rewind" at bounding box center [268, 35] width 12 height 12
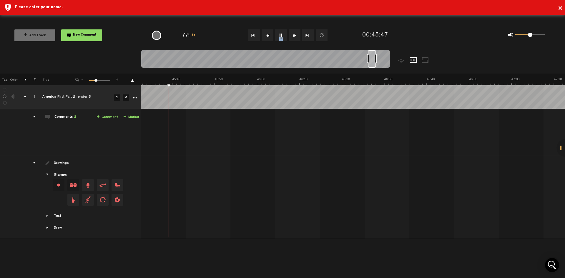
click at [269, 38] on button "Rewind" at bounding box center [268, 35] width 12 height 12
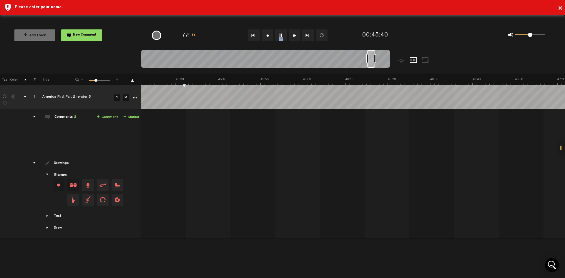
click at [269, 38] on button "Rewind" at bounding box center [268, 35] width 12 height 12
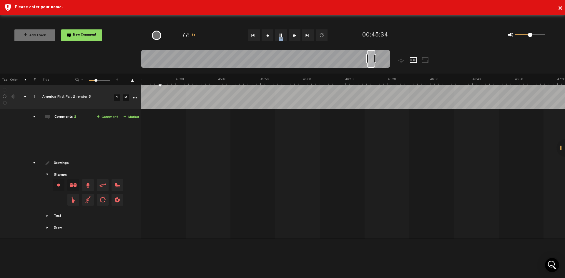
click at [269, 38] on button "Rewind" at bounding box center [268, 35] width 12 height 12
click at [295, 35] on button "Fast Forward" at bounding box center [295, 35] width 12 height 12
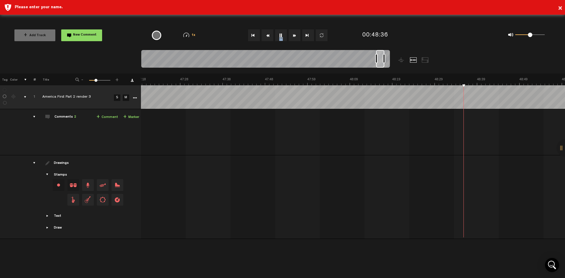
click at [295, 35] on button "Fast Forward" at bounding box center [295, 35] width 12 height 12
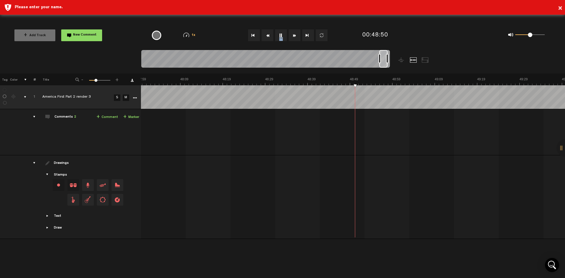
scroll to position [0, 12138]
click at [295, 35] on button "Fast Forward" at bounding box center [295, 35] width 12 height 12
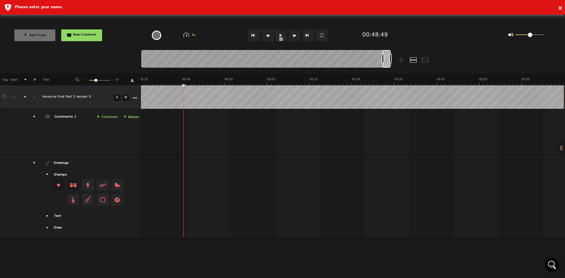
scroll to position [0, 12305]
